Goal: Task Accomplishment & Management: Use online tool/utility

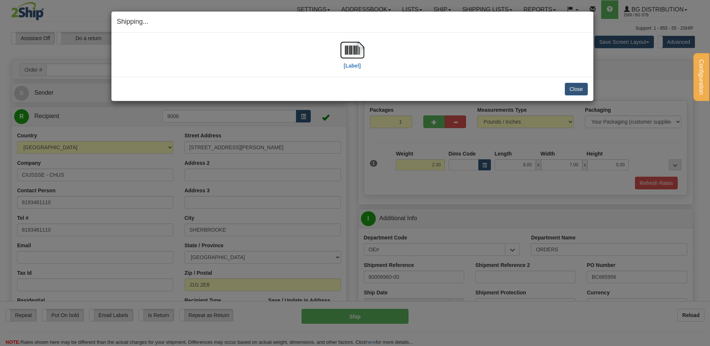
select select "2"
select select "QC"
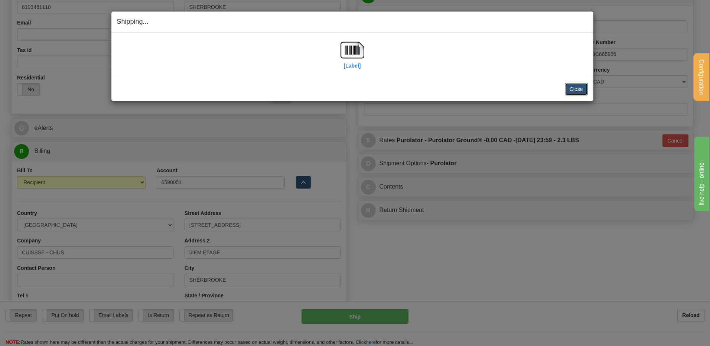
click at [579, 90] on button "Close" at bounding box center [576, 89] width 23 height 13
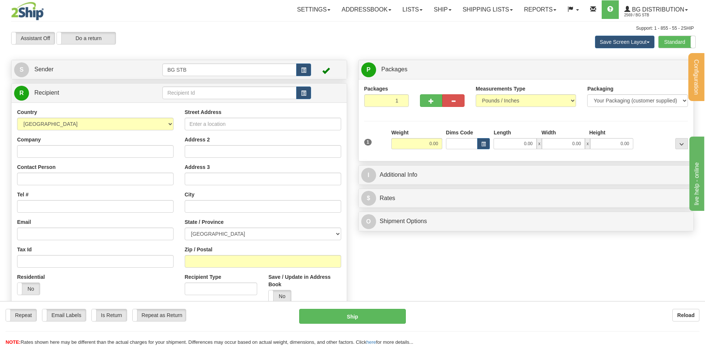
click at [212, 100] on td at bounding box center [236, 92] width 148 height 15
click at [212, 97] on input "text" at bounding box center [229, 93] width 134 height 13
type input "1001"
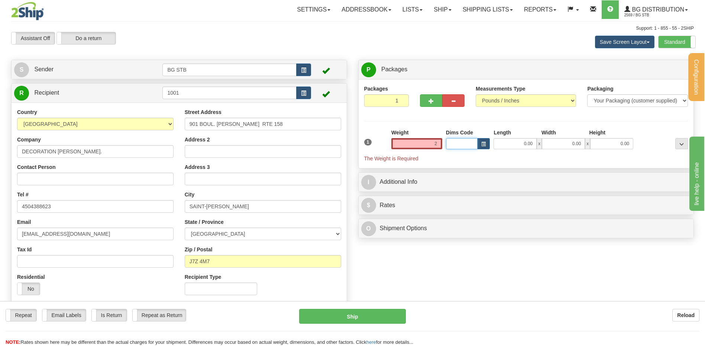
type input "2.00"
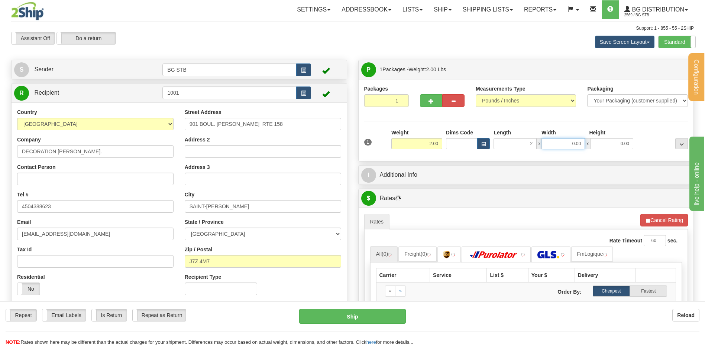
type input "2.00"
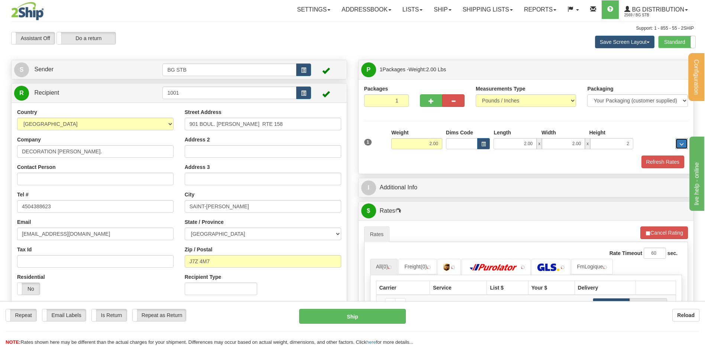
type input "2.00"
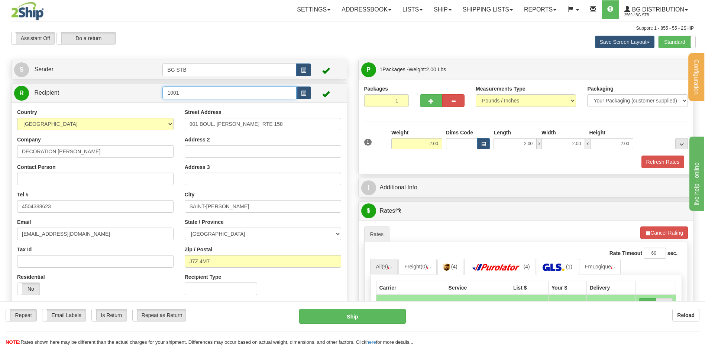
drag, startPoint x: 185, startPoint y: 91, endPoint x: 119, endPoint y: 104, distance: 67.8
click at [146, 93] on tr "R Recipient 1001" at bounding box center [179, 92] width 330 height 15
click at [221, 93] on input "1001" at bounding box center [229, 93] width 134 height 13
type input "1046"
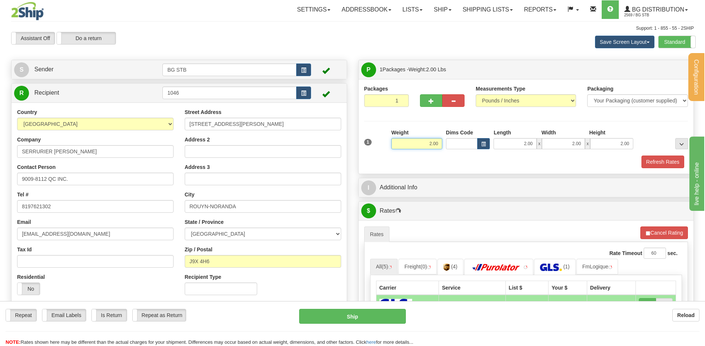
drag, startPoint x: 439, startPoint y: 147, endPoint x: 467, endPoint y: 149, distance: 27.9
click at [477, 148] on div "1 Weight 2.00 Dims Code 2.00" at bounding box center [526, 142] width 328 height 26
type input "0.85"
type input "10.00"
type input "8.00"
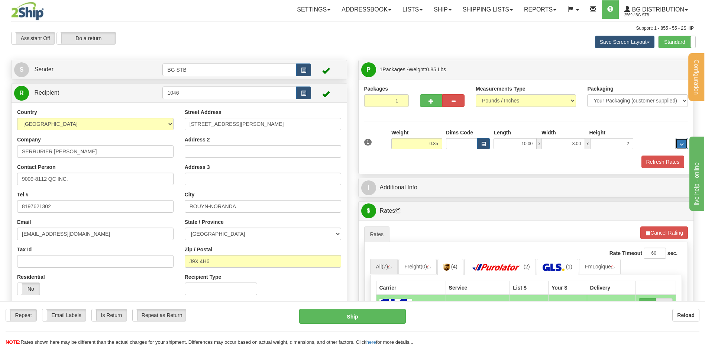
type input "2.00"
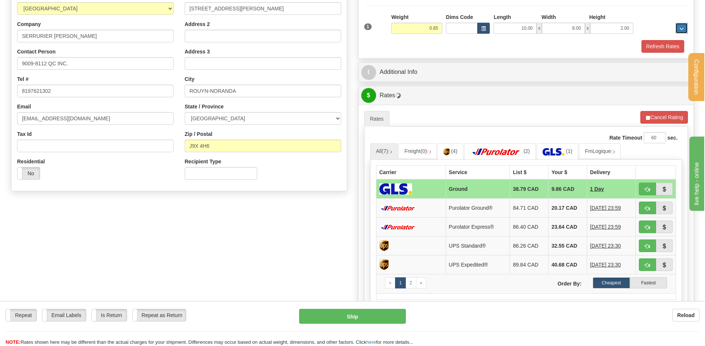
scroll to position [149, 0]
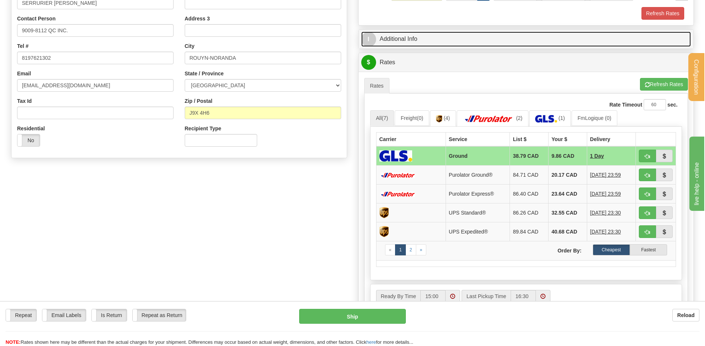
click at [435, 35] on link "I Additional Info" at bounding box center [526, 39] width 330 height 15
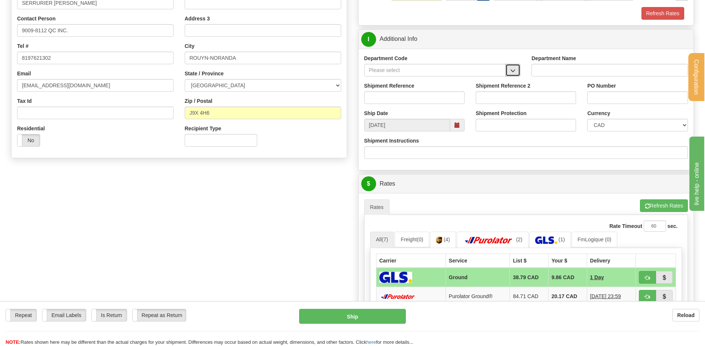
drag, startPoint x: 506, startPoint y: 69, endPoint x: 492, endPoint y: 74, distance: 15.1
click at [507, 69] on button "button" at bounding box center [512, 70] width 15 height 13
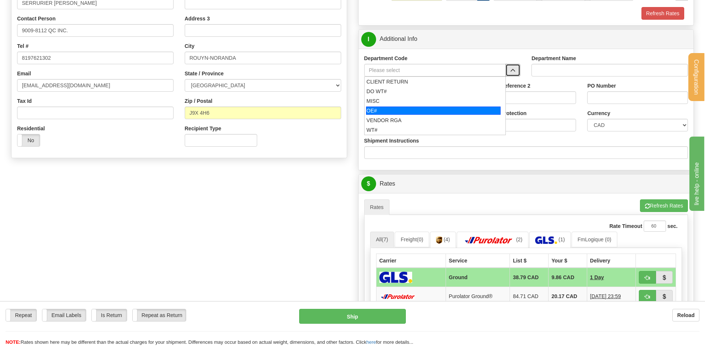
drag, startPoint x: 370, startPoint y: 107, endPoint x: 372, endPoint y: 103, distance: 4.7
click at [370, 107] on div "OE#" at bounding box center [433, 111] width 134 height 8
type input "OE#"
type input "ORDERS"
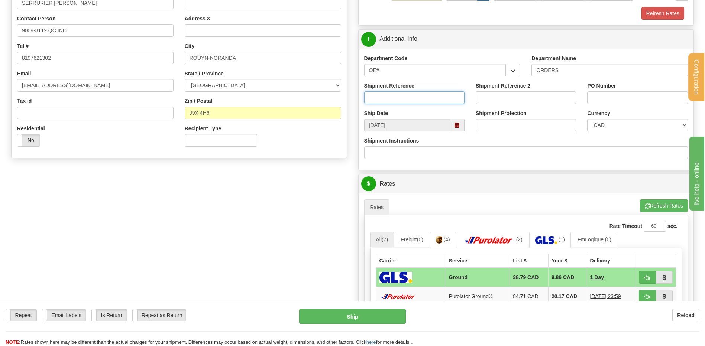
click at [373, 98] on input "Shipment Reference" at bounding box center [414, 97] width 100 height 13
type input "80006983-00"
type input "m"
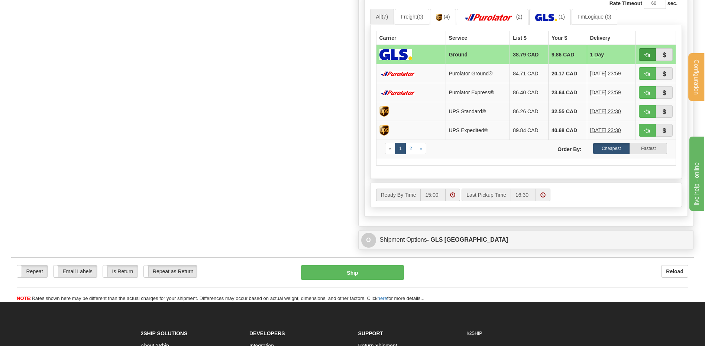
type input "MP1127"
click at [642, 52] on button "button" at bounding box center [647, 54] width 17 height 13
type input "1"
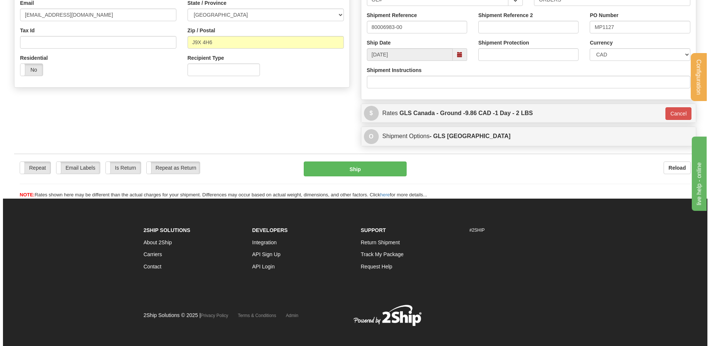
scroll to position [135, 0]
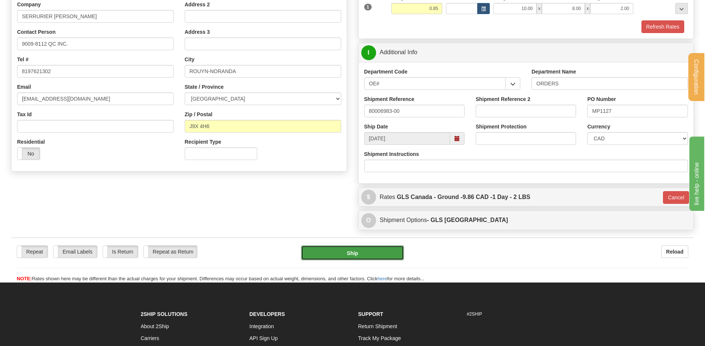
click at [362, 251] on button "Ship" at bounding box center [352, 253] width 103 height 15
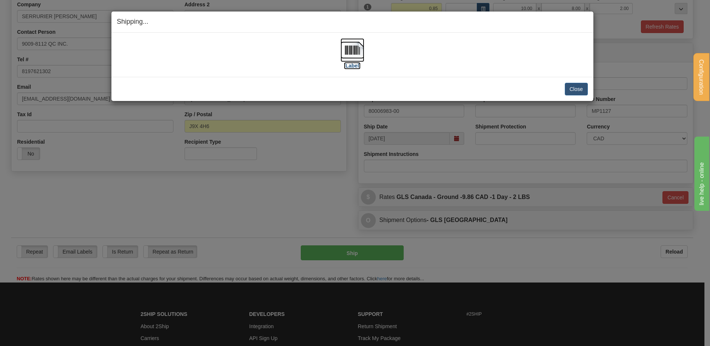
click at [351, 51] on img at bounding box center [353, 50] width 24 height 24
click at [567, 89] on button "Close" at bounding box center [576, 89] width 23 height 13
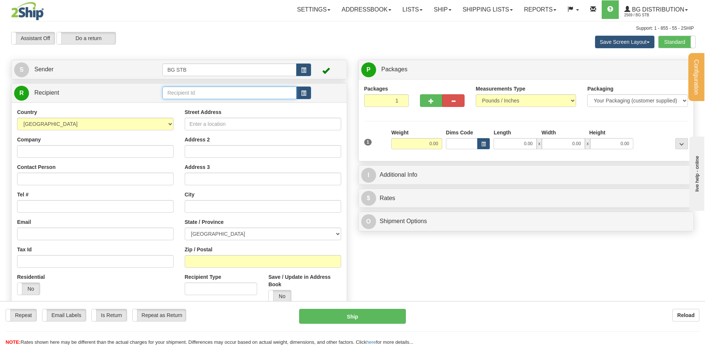
click at [259, 92] on input "text" at bounding box center [229, 93] width 134 height 13
type input "5009"
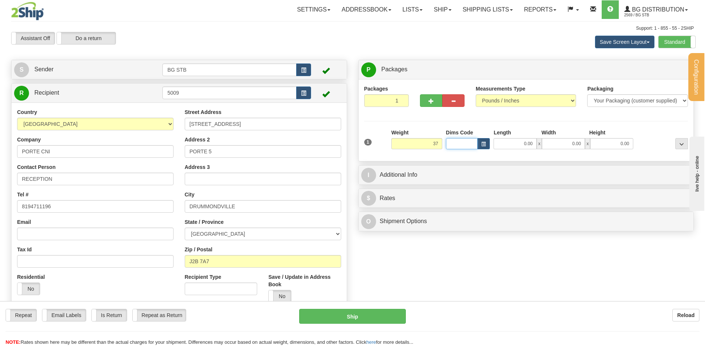
type input "37.00"
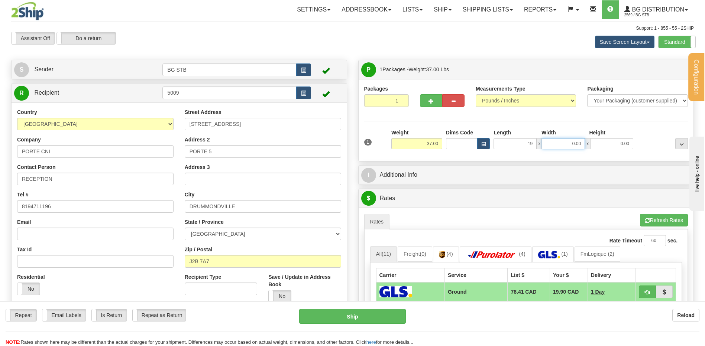
type input "19.00"
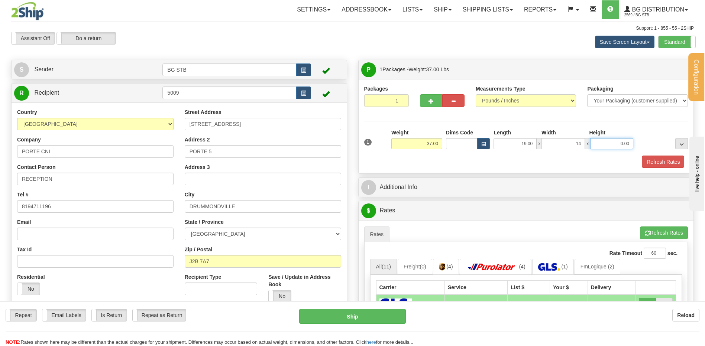
type input "14.00"
type input "9.00"
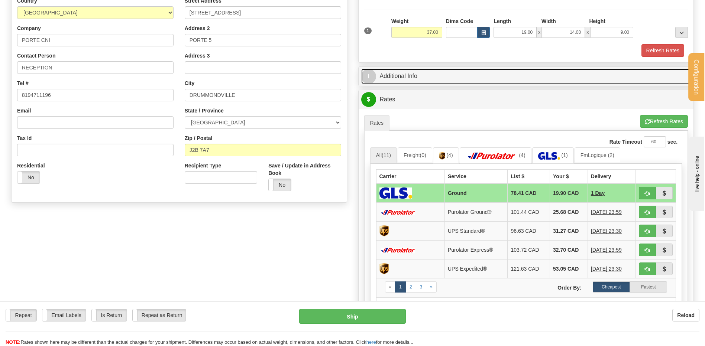
click at [428, 83] on link "I Additional Info" at bounding box center [526, 76] width 330 height 15
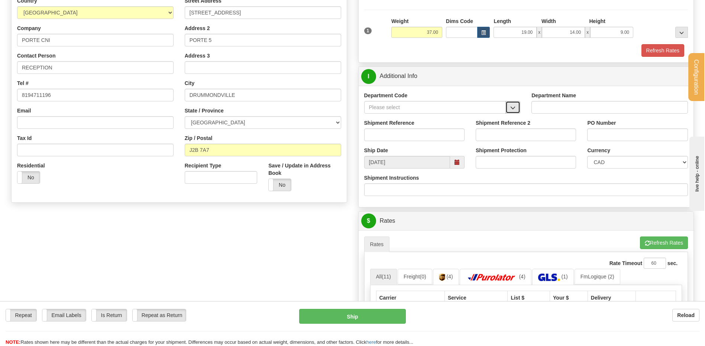
click at [515, 106] on span "button" at bounding box center [512, 108] width 5 height 5
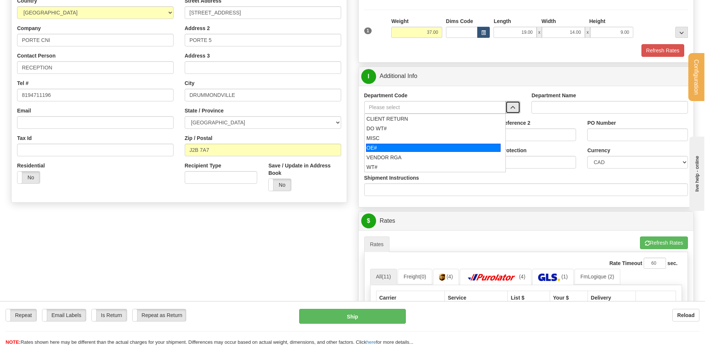
click at [398, 145] on div "OE#" at bounding box center [433, 148] width 134 height 8
type input "OE#"
type input "ORDERS"
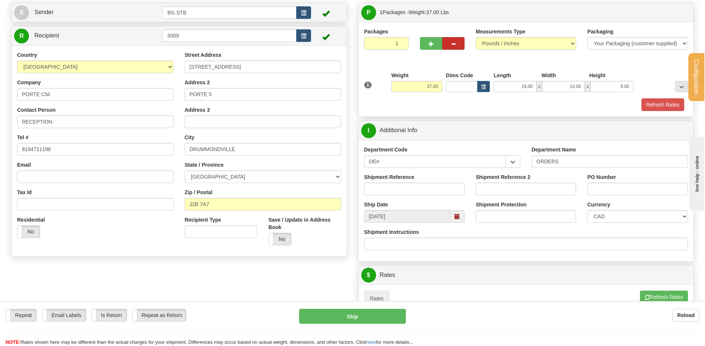
scroll to position [0, 0]
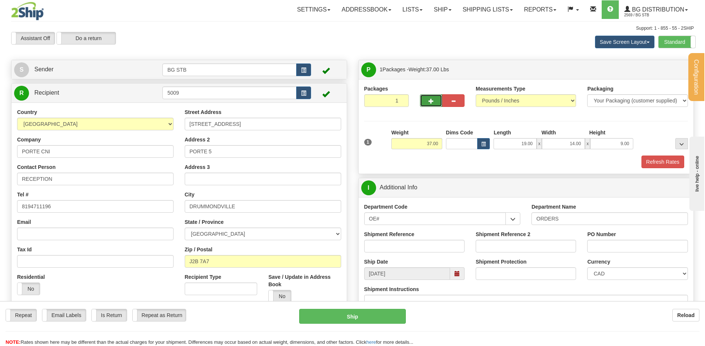
click at [428, 100] on span "button" at bounding box center [430, 101] width 5 height 5
type input "2"
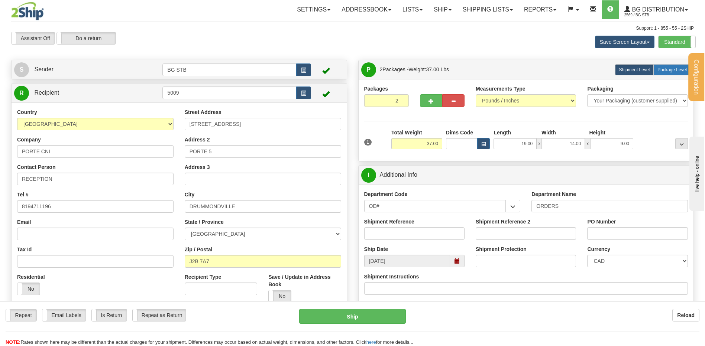
drag, startPoint x: 672, startPoint y: 69, endPoint x: 538, endPoint y: 119, distance: 144.0
click at [672, 69] on span "Package Level" at bounding box center [671, 69] width 29 height 5
radio input "true"
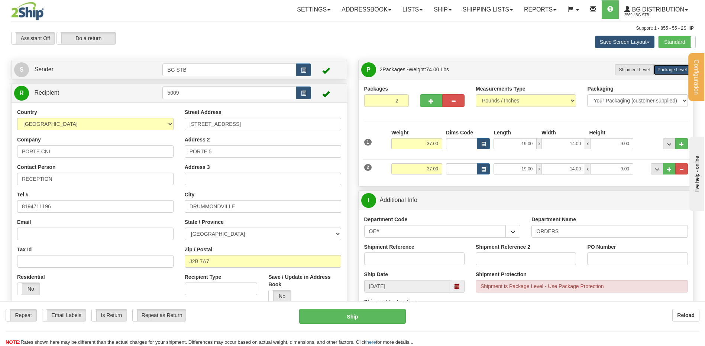
scroll to position [111, 0]
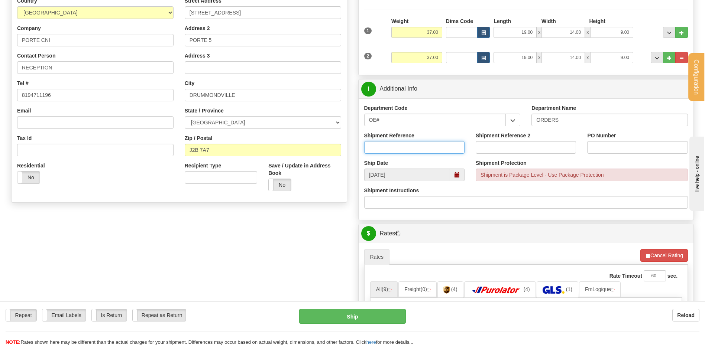
click at [403, 142] on input "Shipment Reference" at bounding box center [414, 147] width 100 height 13
type input "80006977-00"
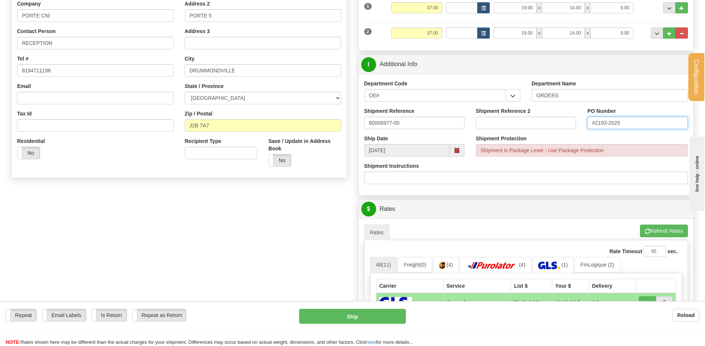
scroll to position [260, 0]
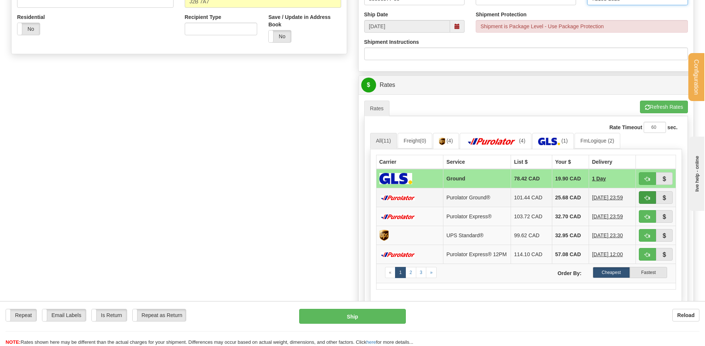
type input "#2193-2025"
drag, startPoint x: 646, startPoint y: 198, endPoint x: 511, endPoint y: 208, distance: 135.2
click at [646, 198] on span "button" at bounding box center [647, 198] width 5 height 5
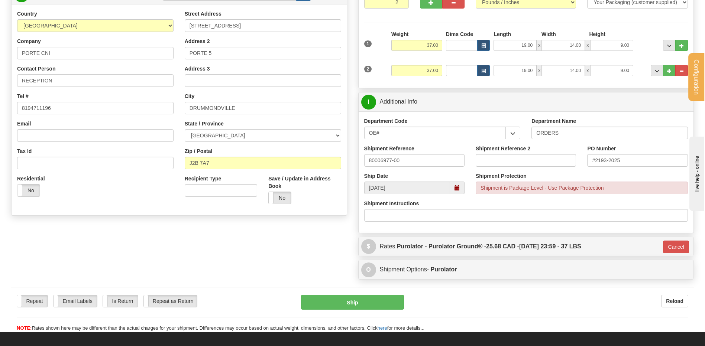
scroll to position [149, 0]
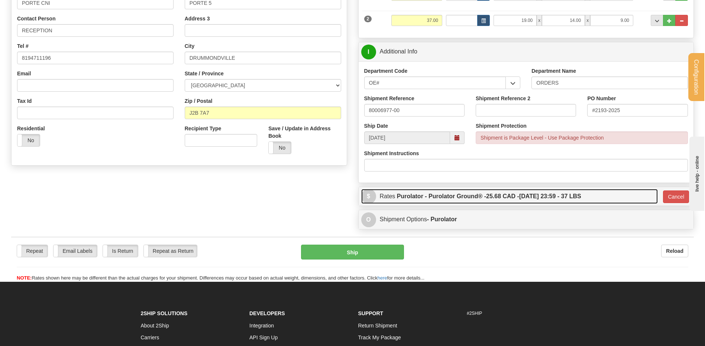
click at [562, 195] on label "Purolator - Purolator Ground® - 25.68 CAD - 10/02/2025 23:59 - 37 LBS" at bounding box center [489, 196] width 184 height 15
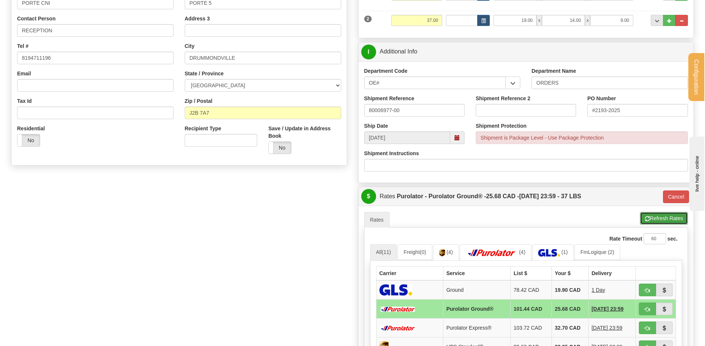
click at [670, 220] on button "Refresh Rates" at bounding box center [664, 218] width 48 height 13
type input "260"
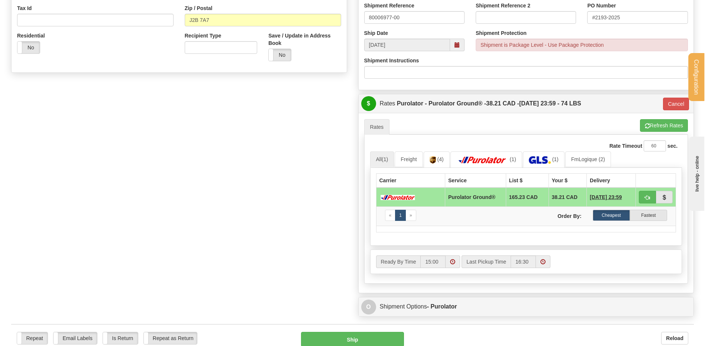
scroll to position [297, 0]
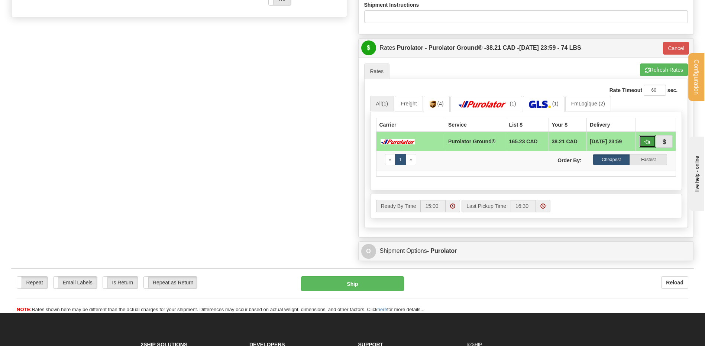
click at [648, 140] on span "button" at bounding box center [647, 142] width 5 height 5
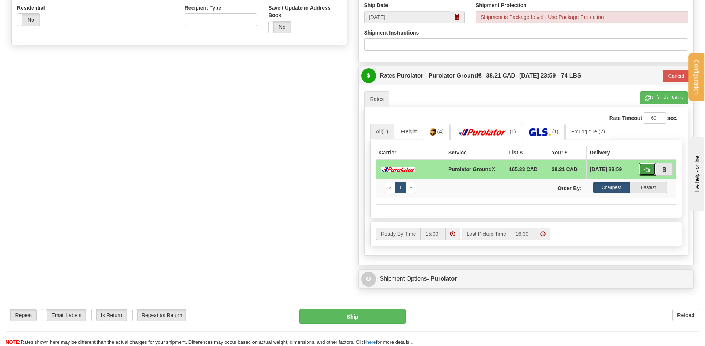
scroll to position [223, 0]
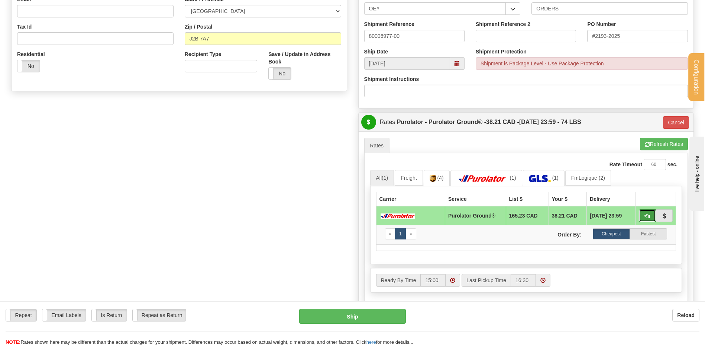
click at [646, 217] on span "button" at bounding box center [647, 216] width 5 height 5
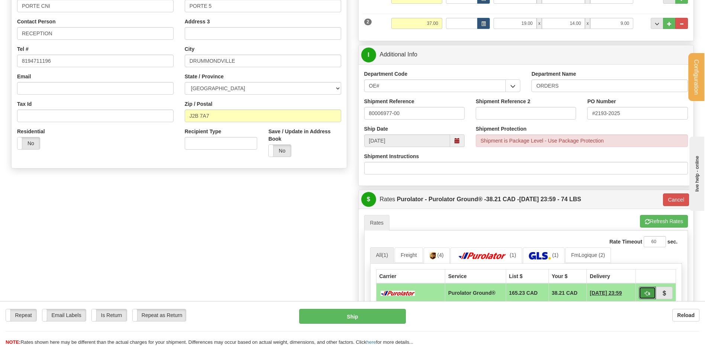
scroll to position [186, 0]
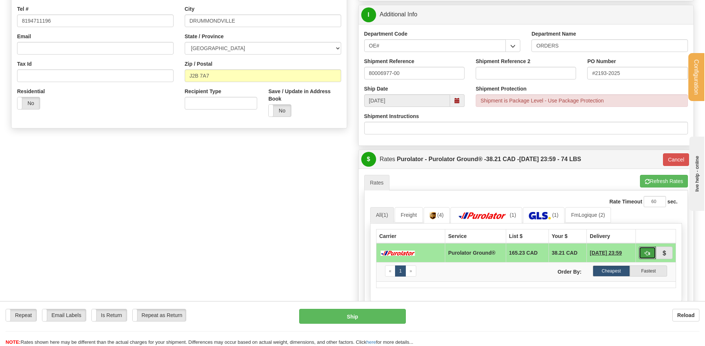
drag, startPoint x: 646, startPoint y: 254, endPoint x: 635, endPoint y: 254, distance: 10.8
click at [646, 254] on span "button" at bounding box center [647, 253] width 5 height 5
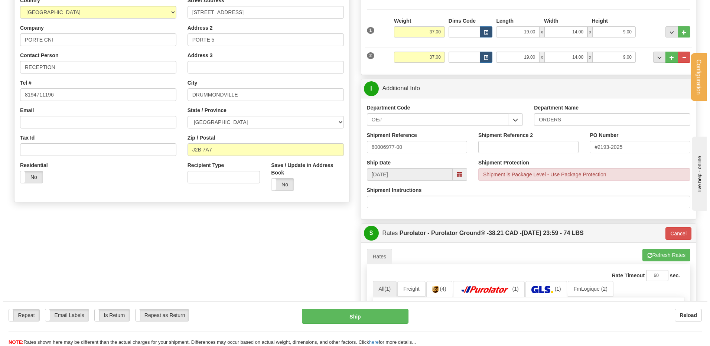
scroll to position [111, 0]
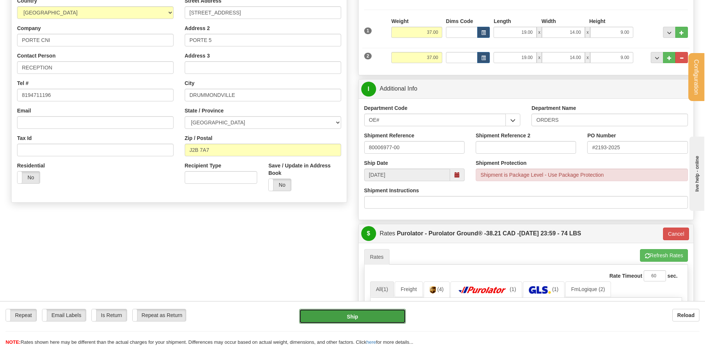
click at [351, 319] on button "Ship" at bounding box center [352, 316] width 106 height 15
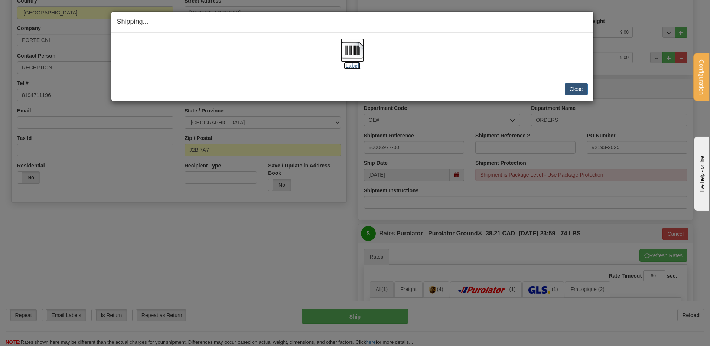
click at [357, 52] on img at bounding box center [353, 50] width 24 height 24
drag, startPoint x: 571, startPoint y: 89, endPoint x: 561, endPoint y: 85, distance: 11.0
click at [571, 89] on button "Close" at bounding box center [576, 89] width 23 height 13
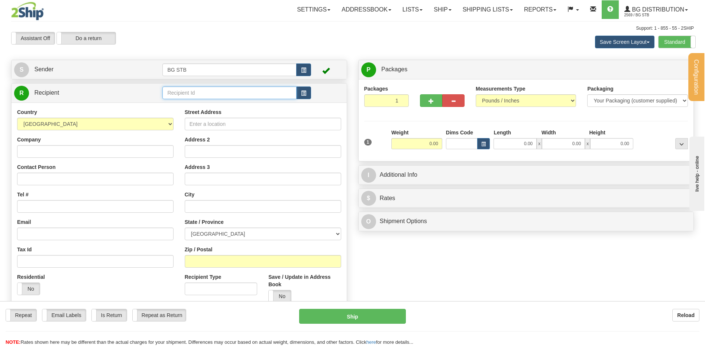
click at [181, 90] on input "text" at bounding box center [229, 93] width 134 height 13
type input "1226"
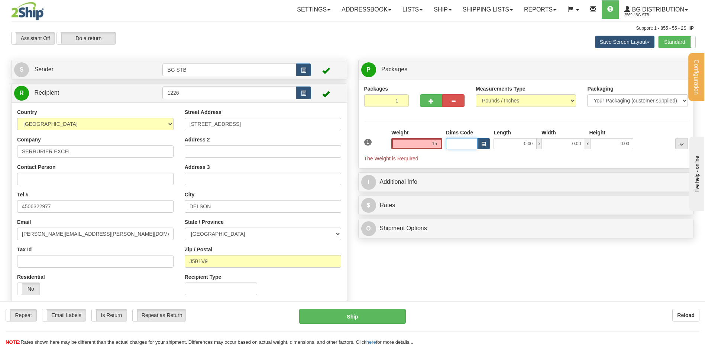
type input "15.00"
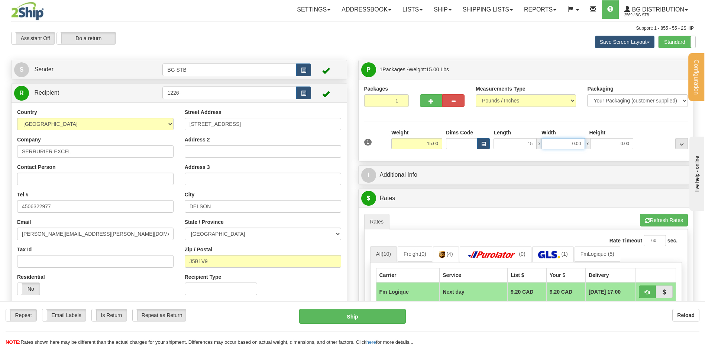
type input "15.00"
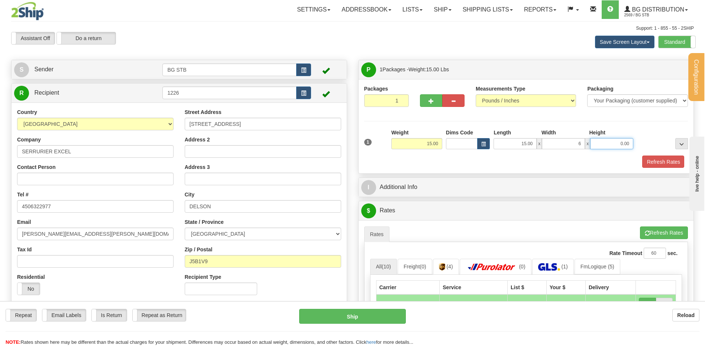
type input "6.00"
type input "8.00"
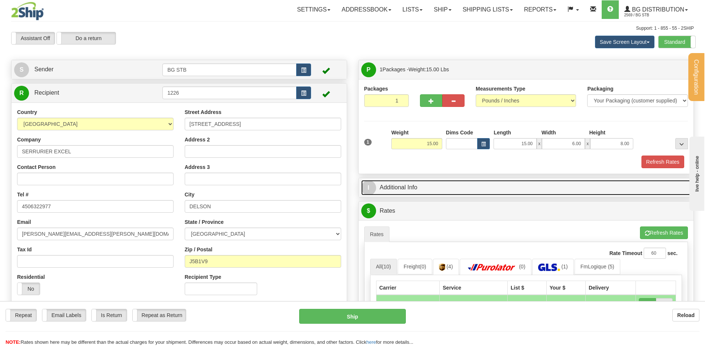
click at [432, 182] on link "I Additional Info" at bounding box center [526, 187] width 330 height 15
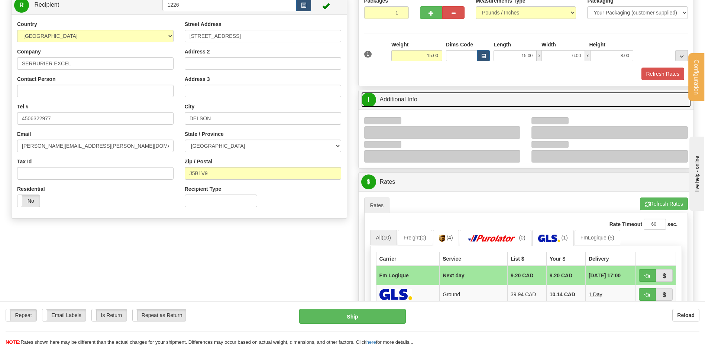
scroll to position [111, 0]
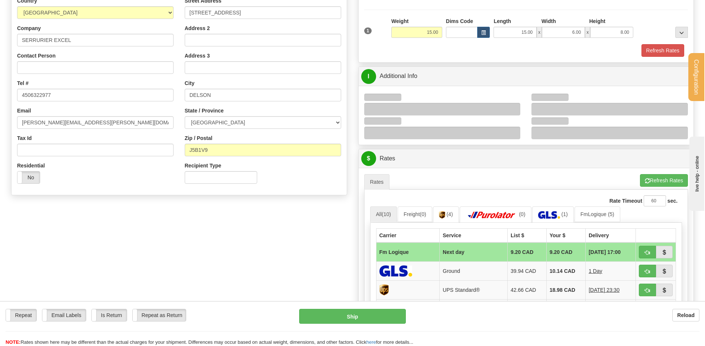
click at [513, 112] on div at bounding box center [442, 109] width 156 height 13
click at [513, 108] on div at bounding box center [442, 109] width 156 height 13
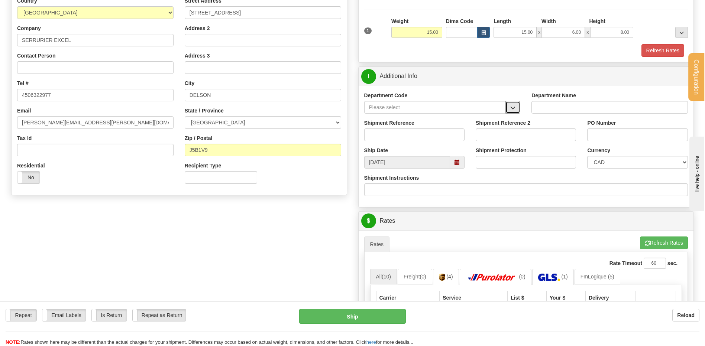
click at [510, 106] on span "button" at bounding box center [512, 108] width 5 height 5
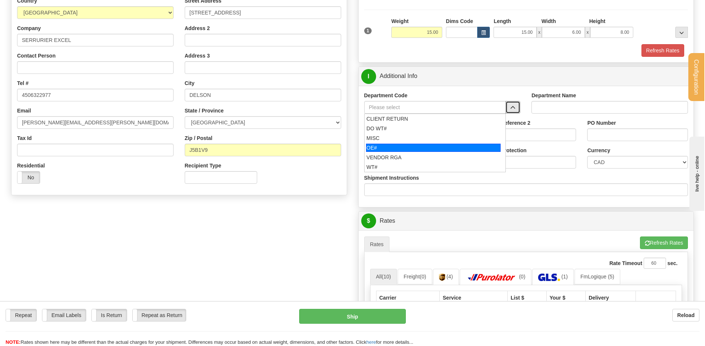
click at [426, 146] on div "OE#" at bounding box center [433, 148] width 134 height 8
type input "OE#"
type input "ORDERS"
click at [426, 137] on input "Shipment Reference" at bounding box center [414, 135] width 100 height 13
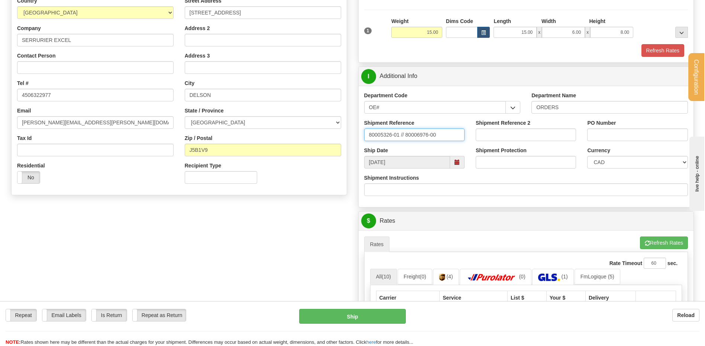
type input "80005326-01 // 80006976-00"
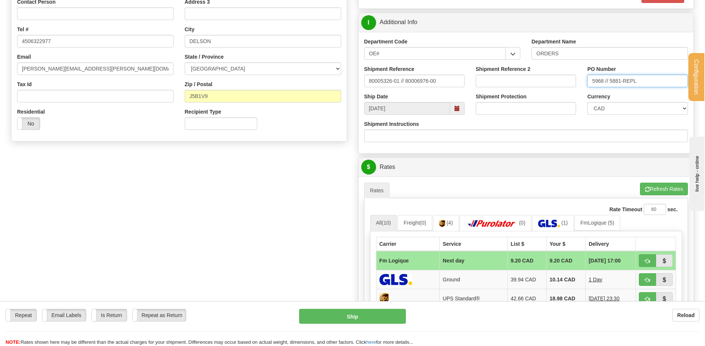
scroll to position [260, 0]
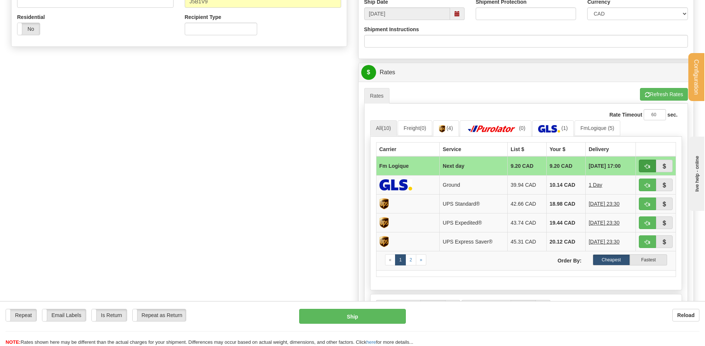
type input "5968 // 5881-REPL"
click at [645, 164] on span "button" at bounding box center [647, 166] width 5 height 5
type input "jour"
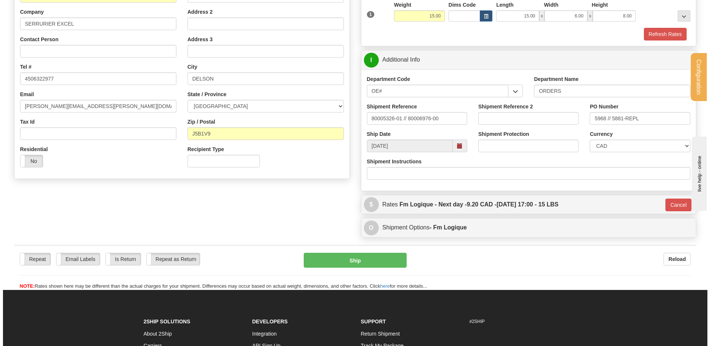
scroll to position [200, 0]
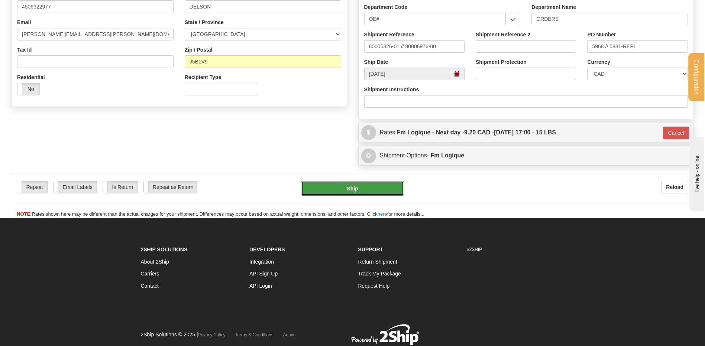
click at [326, 192] on button "Ship" at bounding box center [352, 188] width 103 height 15
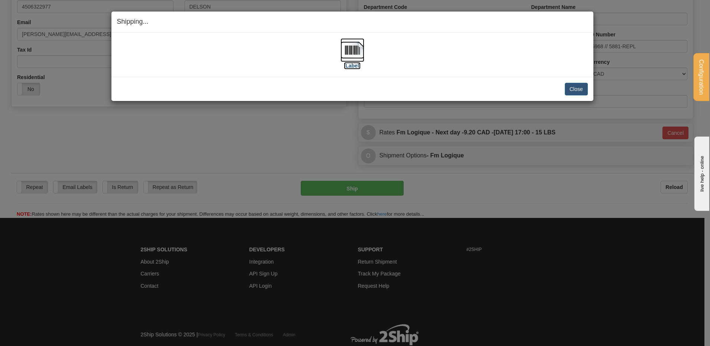
click at [348, 56] on img at bounding box center [353, 50] width 24 height 24
click at [575, 87] on button "Close" at bounding box center [576, 89] width 23 height 13
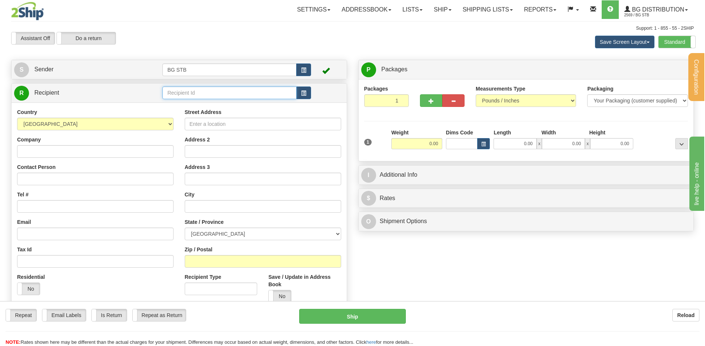
click at [180, 94] on input "text" at bounding box center [229, 93] width 134 height 13
type input "4075"
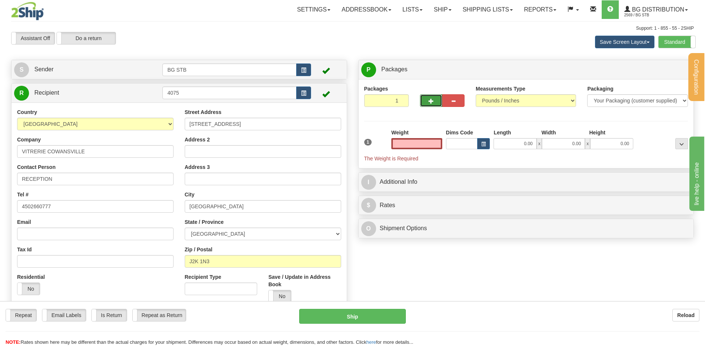
type input "0.00"
click at [432, 101] on span "button" at bounding box center [430, 101] width 5 height 5
type input "2"
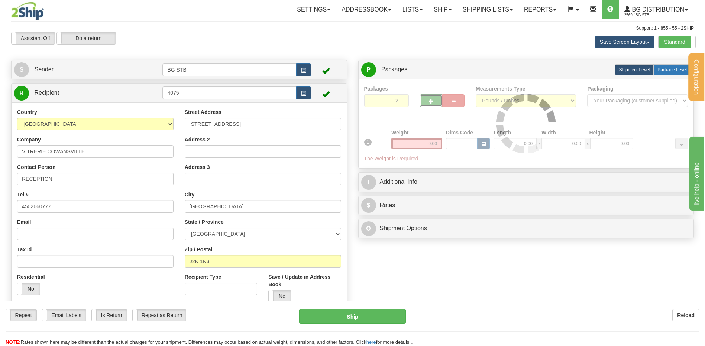
click at [669, 65] on label "Package Level Pack.." at bounding box center [672, 69] width 38 height 11
radio input "true"
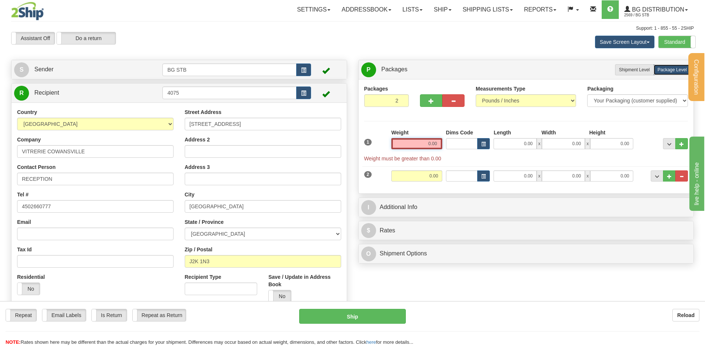
click at [427, 149] on input "0.00" at bounding box center [416, 143] width 51 height 11
type input "3.85"
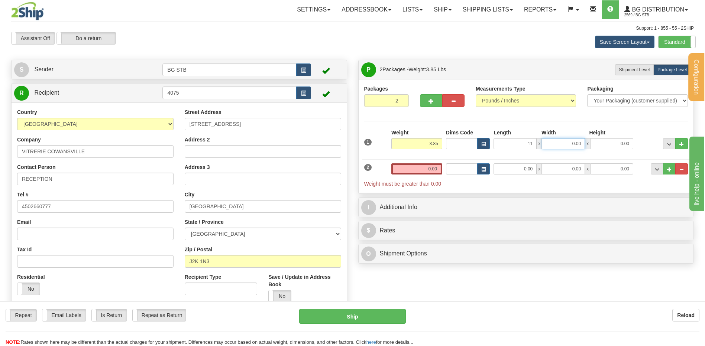
type input "11.00"
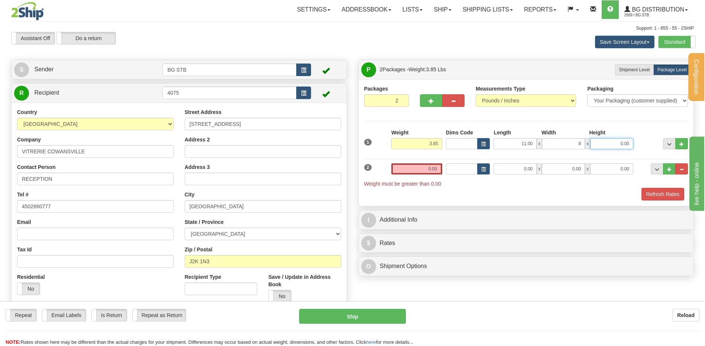
type input "8.00"
type input "6.00"
click at [428, 160] on div "2 Weight 0.00 Dims Code Length Width Height" at bounding box center [526, 172] width 328 height 32
click at [426, 165] on input "0.00" at bounding box center [416, 168] width 51 height 11
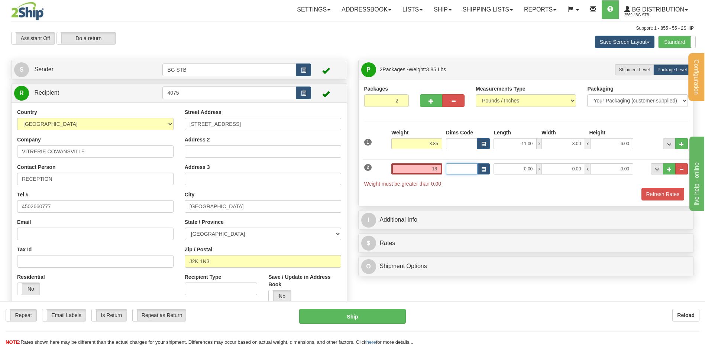
type input "18.00"
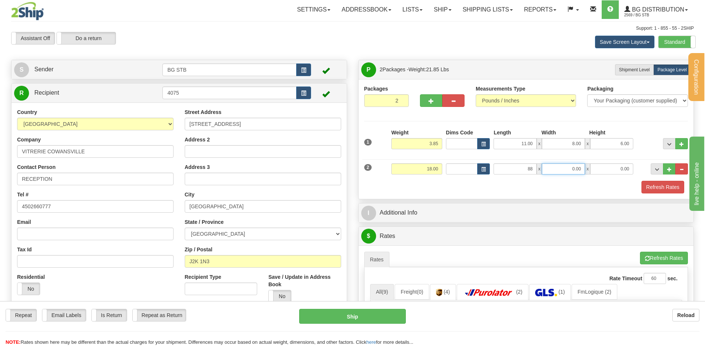
type input "88.00"
type input "4.00"
type input "3.00"
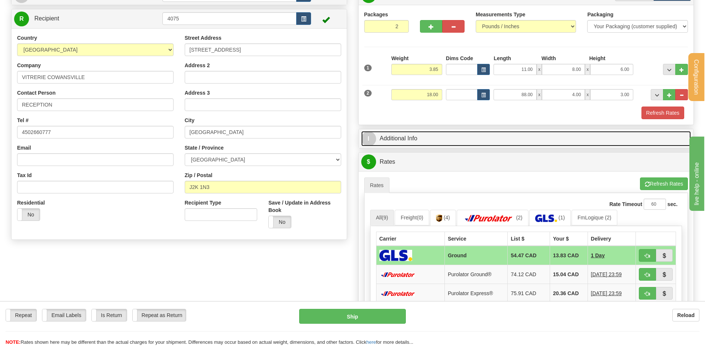
click at [422, 143] on link "I Additional Info" at bounding box center [526, 138] width 330 height 15
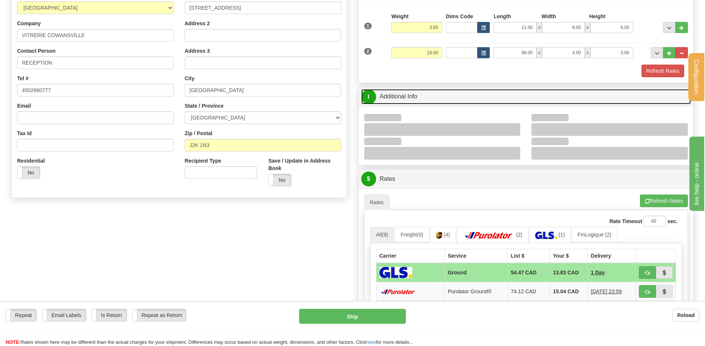
scroll to position [149, 0]
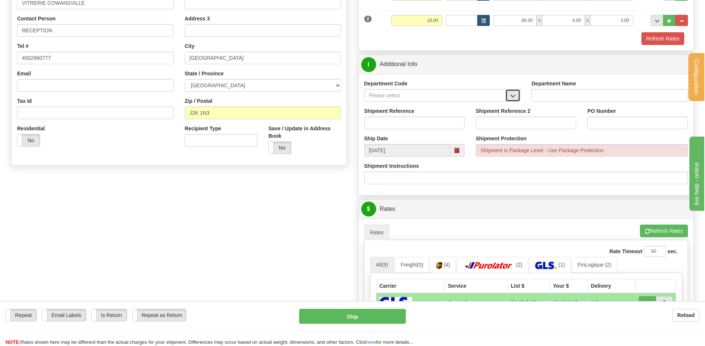
click at [506, 95] on button "button" at bounding box center [512, 95] width 15 height 13
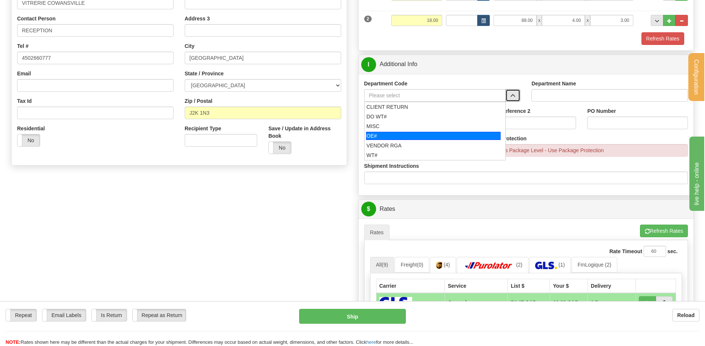
drag, startPoint x: 393, startPoint y: 139, endPoint x: 391, endPoint y: 134, distance: 4.7
click at [393, 138] on div "OE#" at bounding box center [433, 136] width 134 height 8
type input "OE#"
type input "ORDERS"
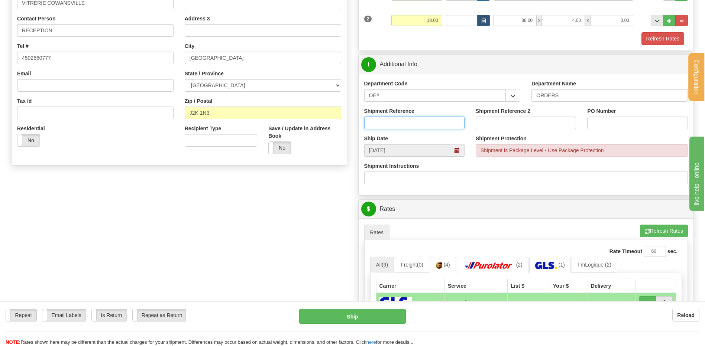
click at [391, 129] on input "Shipment Reference" at bounding box center [414, 123] width 100 height 13
type input "80006341-00"
click at [411, 123] on input "80006341-00" at bounding box center [414, 123] width 100 height 13
type input "80006341-00 / 80006963-00"
click at [594, 120] on input "PO Number" at bounding box center [637, 123] width 100 height 13
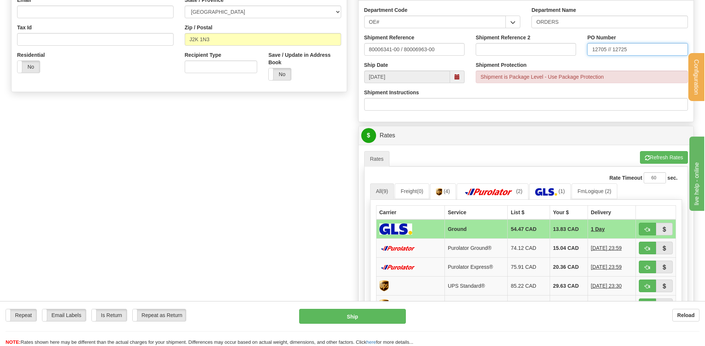
scroll to position [223, 0]
type input "12705 // 12725"
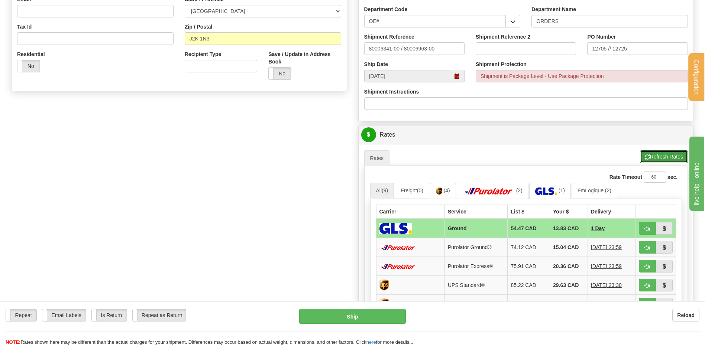
drag, startPoint x: 669, startPoint y: 159, endPoint x: 663, endPoint y: 160, distance: 5.7
click at [669, 158] on button "Refresh Rates" at bounding box center [664, 156] width 48 height 13
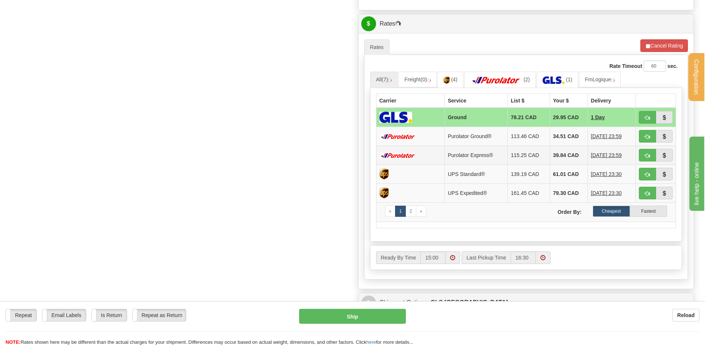
scroll to position [334, 0]
click at [646, 135] on span "button" at bounding box center [647, 136] width 5 height 5
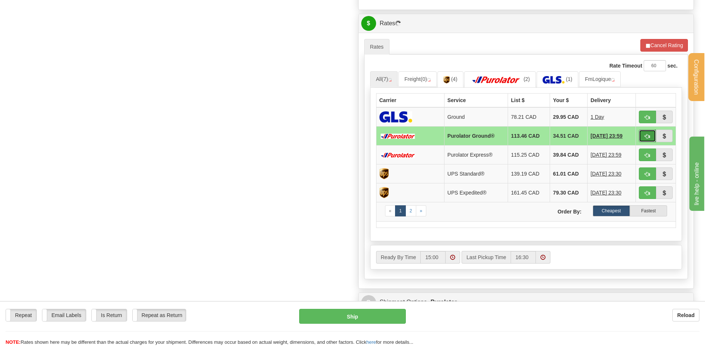
click at [646, 136] on span "button" at bounding box center [647, 136] width 5 height 5
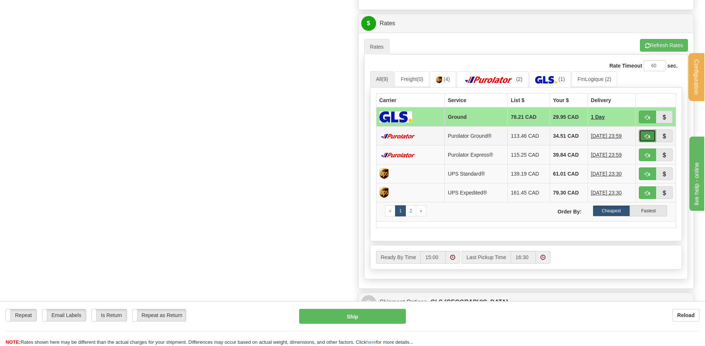
click at [647, 137] on span "button" at bounding box center [647, 136] width 5 height 5
type input "260"
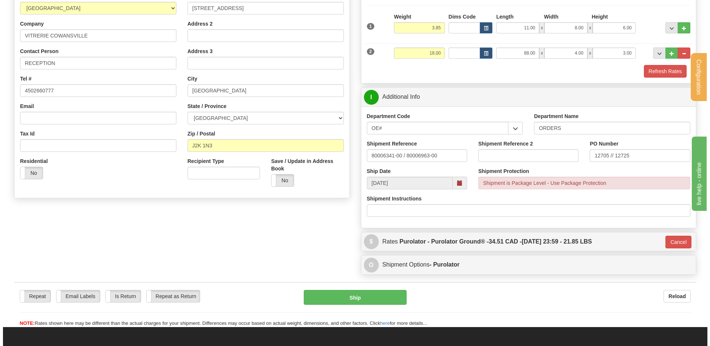
scroll to position [219, 0]
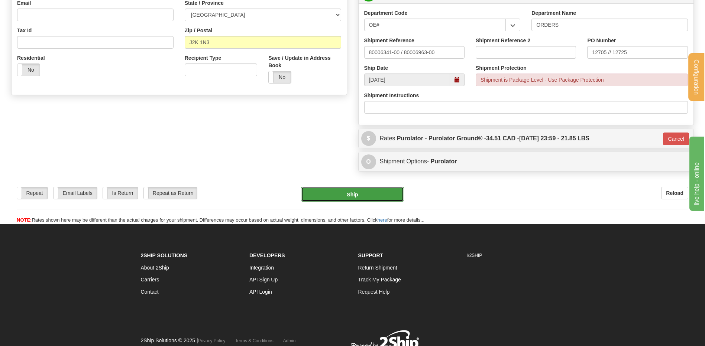
click at [380, 194] on button "Ship" at bounding box center [352, 194] width 103 height 15
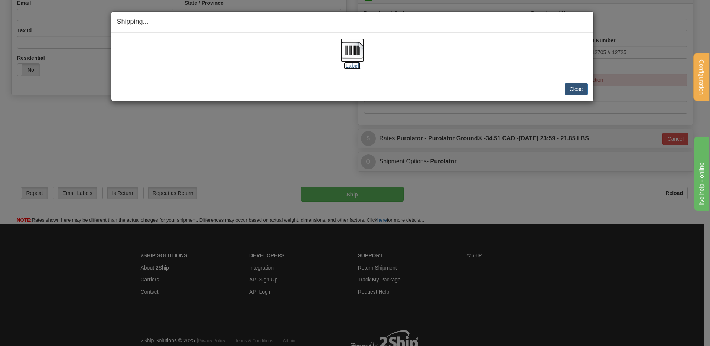
click at [358, 48] on img at bounding box center [353, 50] width 24 height 24
click at [572, 89] on button "Close" at bounding box center [576, 89] width 23 height 13
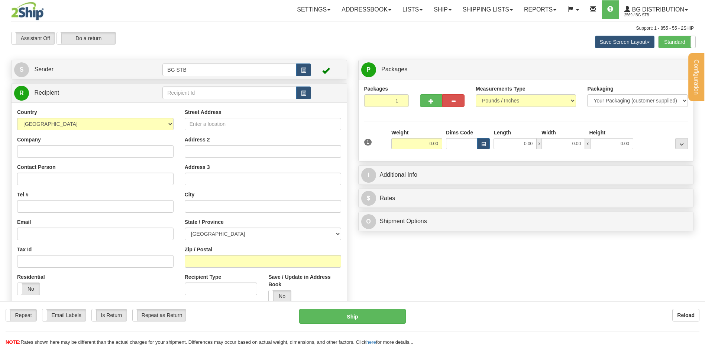
click at [194, 94] on div "Configuration My Configuration Panel Close Configure My Carriers" at bounding box center [352, 178] width 705 height 356
click at [190, 90] on input "text" at bounding box center [229, 93] width 134 height 13
type input "5536"
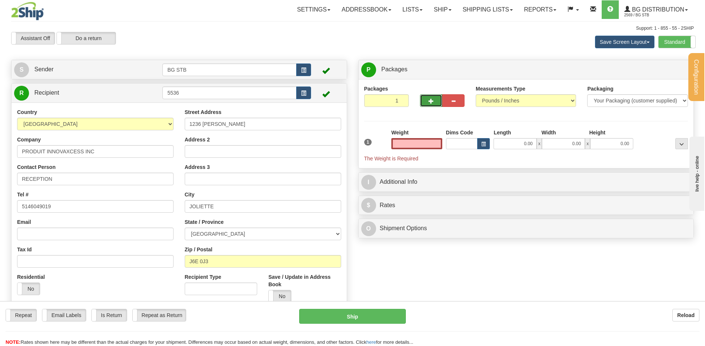
type input "0.00"
click at [430, 98] on button "button" at bounding box center [431, 100] width 22 height 13
type input "2"
drag, startPoint x: 664, startPoint y: 67, endPoint x: 633, endPoint y: 86, distance: 36.3
click at [664, 68] on span "Package Level" at bounding box center [671, 69] width 29 height 5
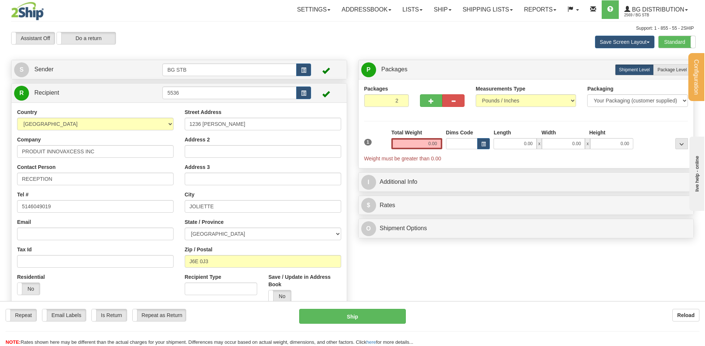
radio input "true"
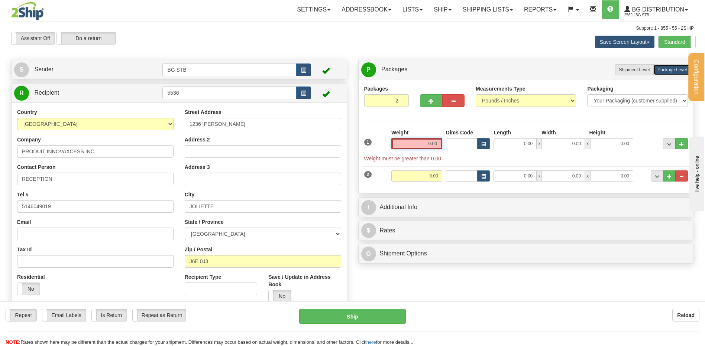
click at [424, 145] on input "0.00" at bounding box center [416, 143] width 51 height 11
type input "13.05"
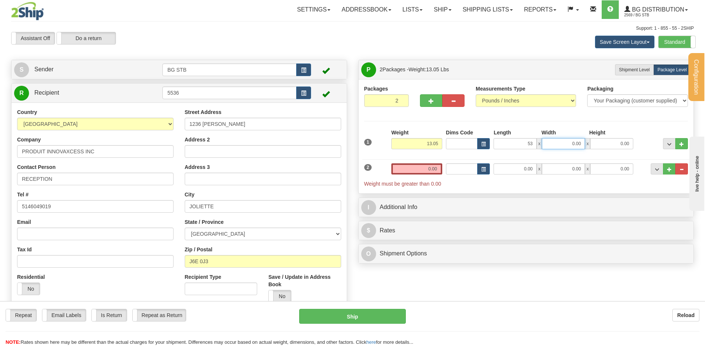
type input "53.00"
type input "5.00"
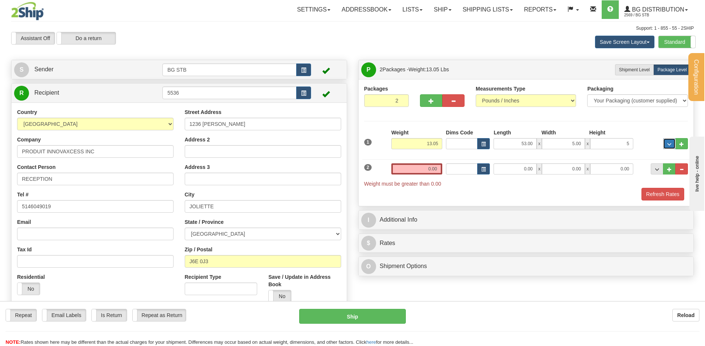
type input "5.00"
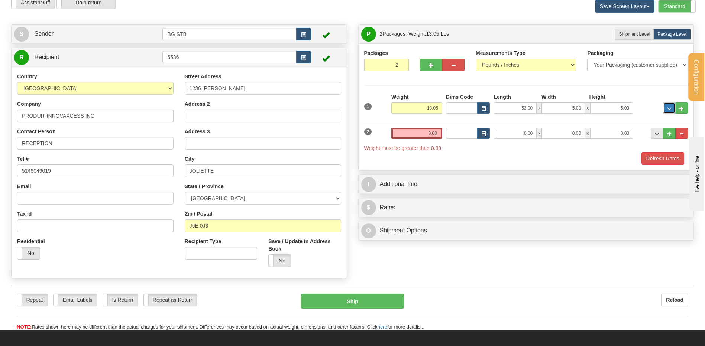
scroll to position [74, 0]
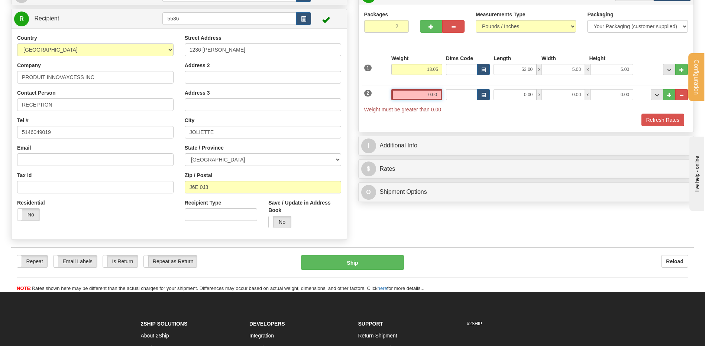
click at [432, 97] on input "0.00" at bounding box center [416, 94] width 51 height 11
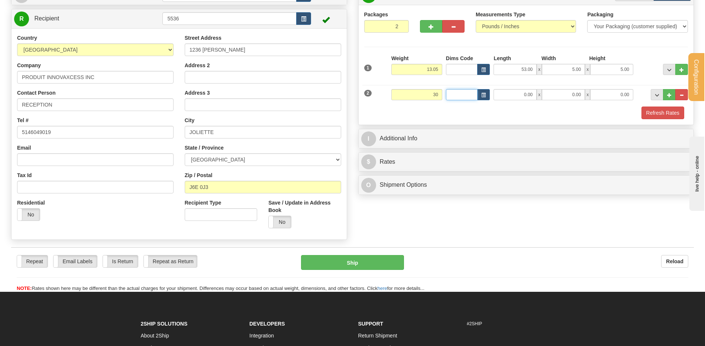
type input "30.00"
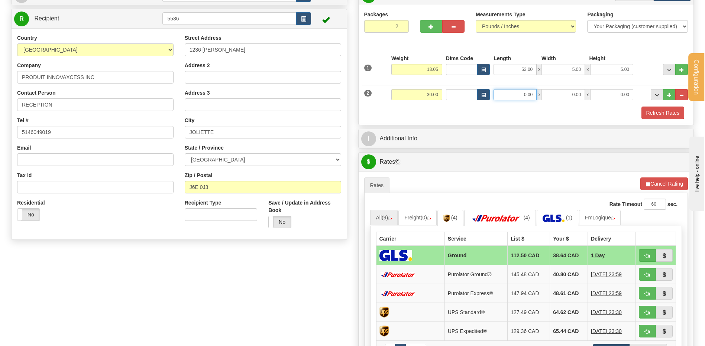
click at [506, 92] on input "0.00" at bounding box center [514, 94] width 43 height 11
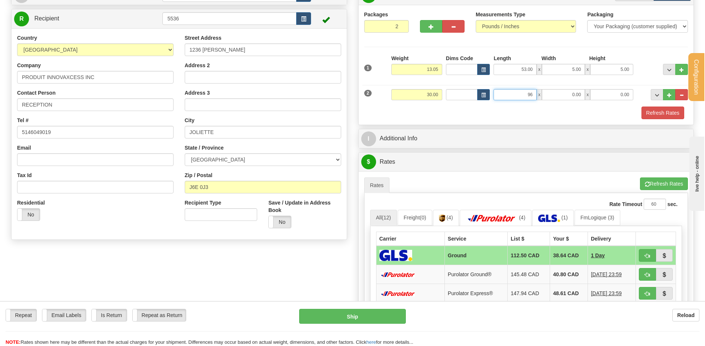
type input "96.00"
type input "4.00"
type input "5.00"
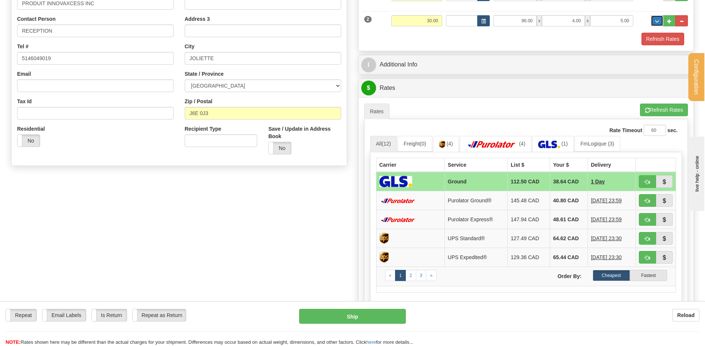
scroll to position [149, 0]
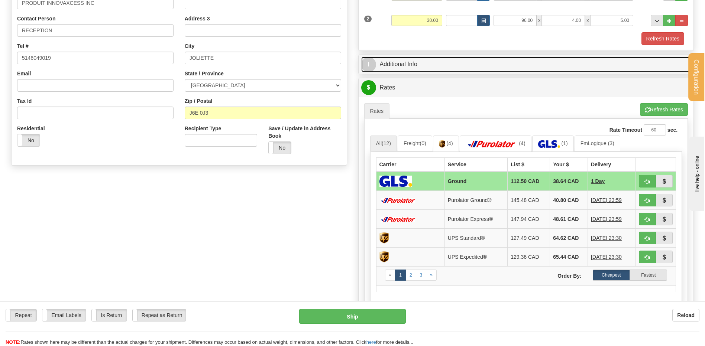
click at [465, 64] on link "I Additional Info" at bounding box center [526, 64] width 330 height 15
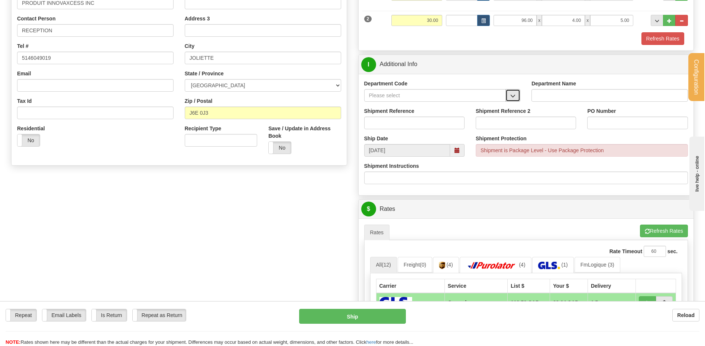
click at [510, 97] on button "button" at bounding box center [512, 95] width 15 height 13
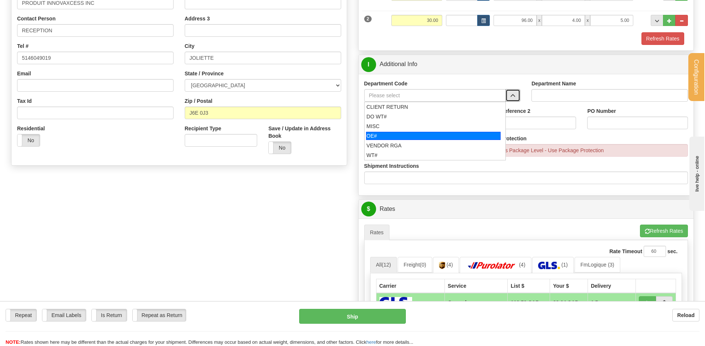
click at [396, 133] on div "OE#" at bounding box center [433, 136] width 134 height 8
type input "OE#"
type input "ORDERS"
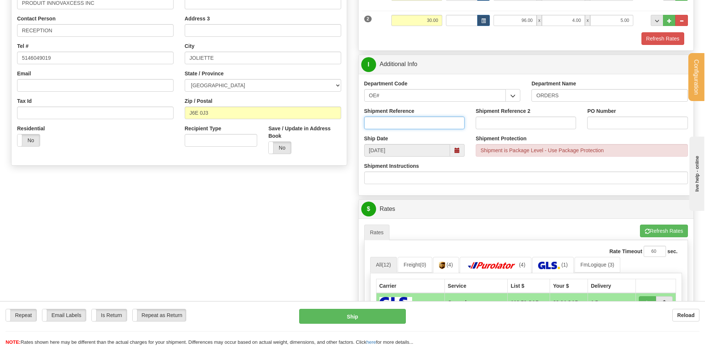
click at [393, 126] on input "Shipment Reference" at bounding box center [414, 123] width 100 height 13
type input "80006964-00 // 80006965-00"
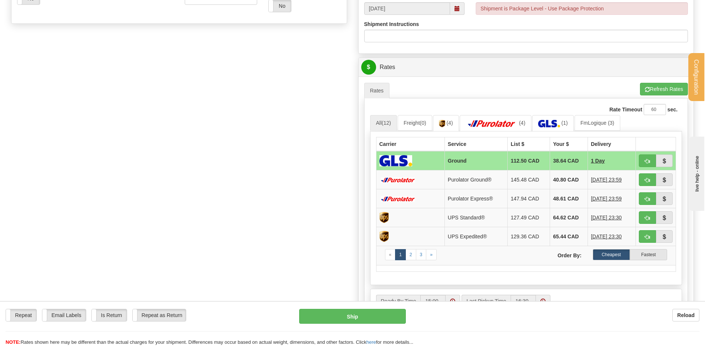
scroll to position [334, 0]
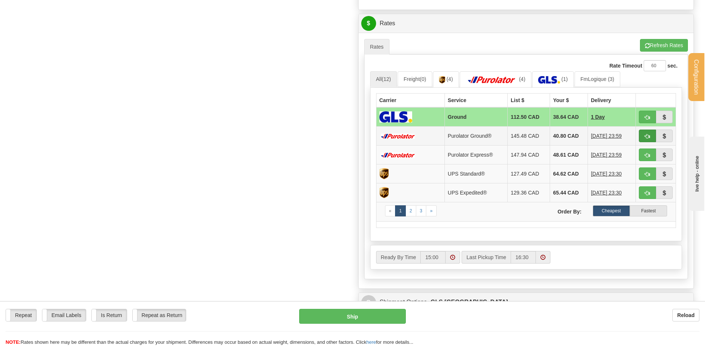
type input "BC-25-930 //BC-25-0929"
click at [643, 138] on button "button" at bounding box center [647, 136] width 17 height 13
type input "260"
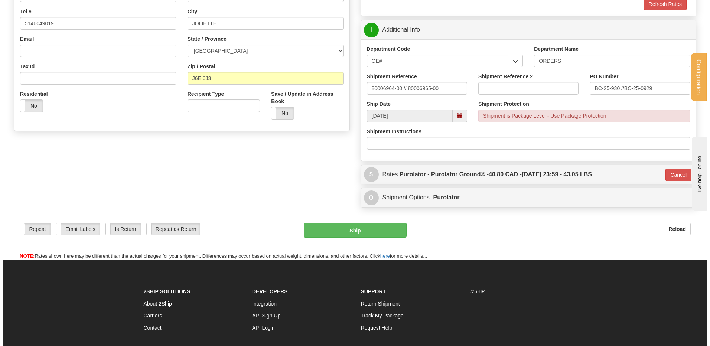
scroll to position [141, 0]
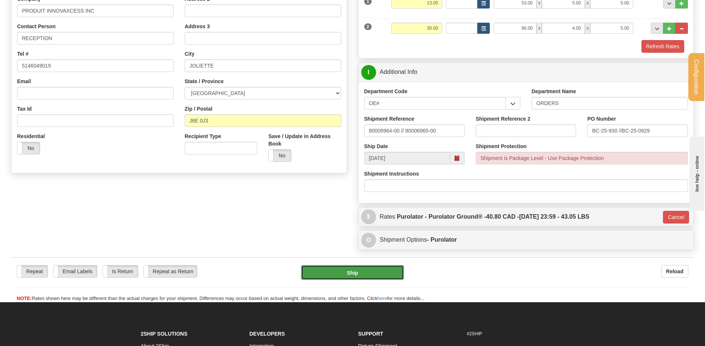
click at [344, 275] on button "Ship" at bounding box center [352, 272] width 103 height 15
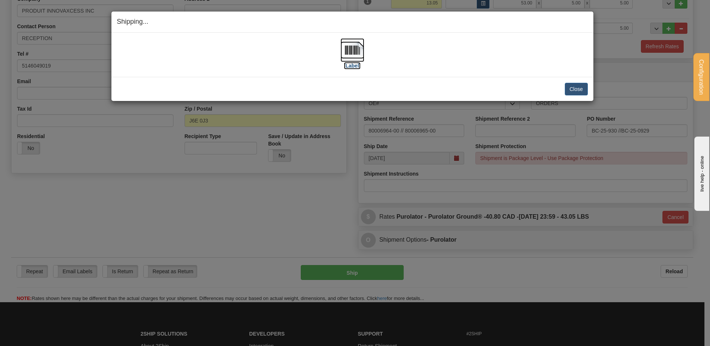
click at [350, 49] on img at bounding box center [353, 50] width 24 height 24
